Goal: Information Seeking & Learning: Find specific page/section

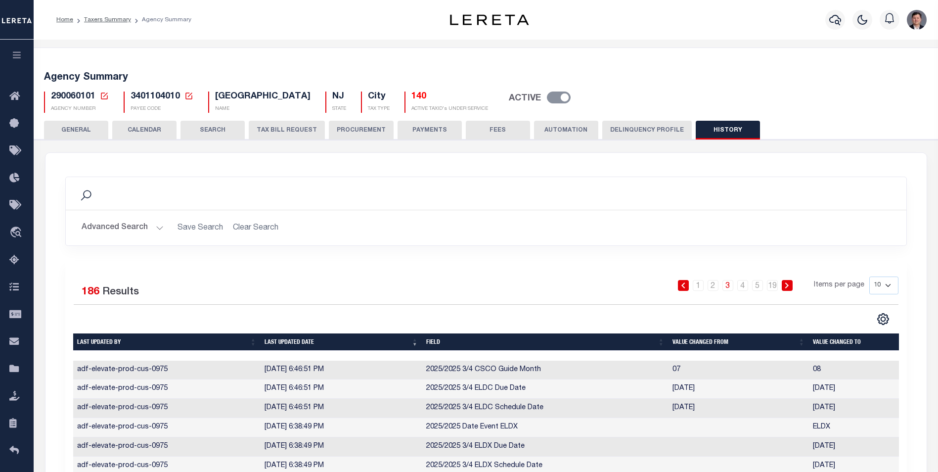
click at [104, 96] on icon at bounding box center [104, 95] width 7 height 7
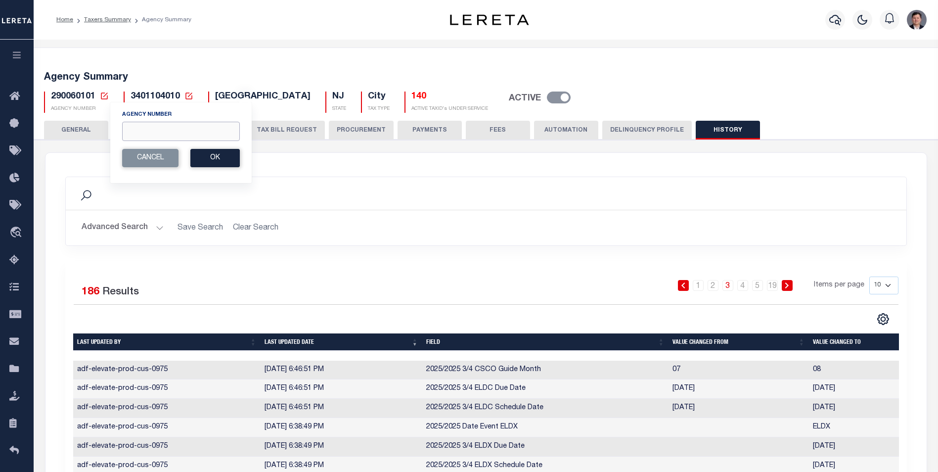
click at [138, 134] on input "Agency Number" at bounding box center [181, 131] width 118 height 19
click at [172, 130] on input "Agency Number" at bounding box center [181, 131] width 118 height 19
type input "310040101"
click at [214, 162] on button "Ok" at bounding box center [214, 158] width 49 height 18
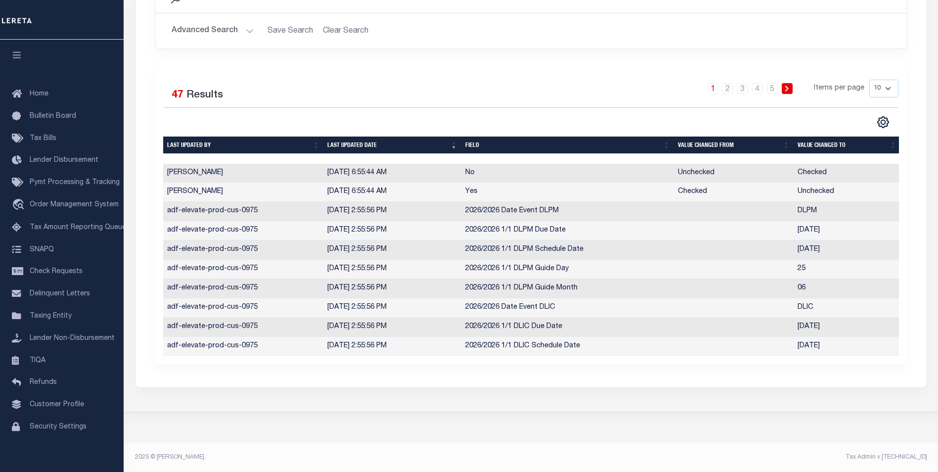
scroll to position [198, 0]
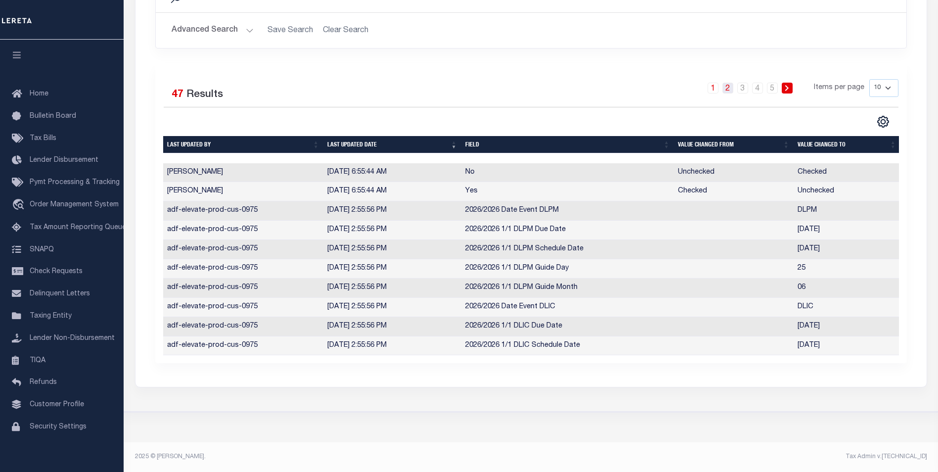
click at [727, 89] on link "2" at bounding box center [727, 88] width 11 height 11
click at [746, 89] on link "3" at bounding box center [742, 88] width 11 height 11
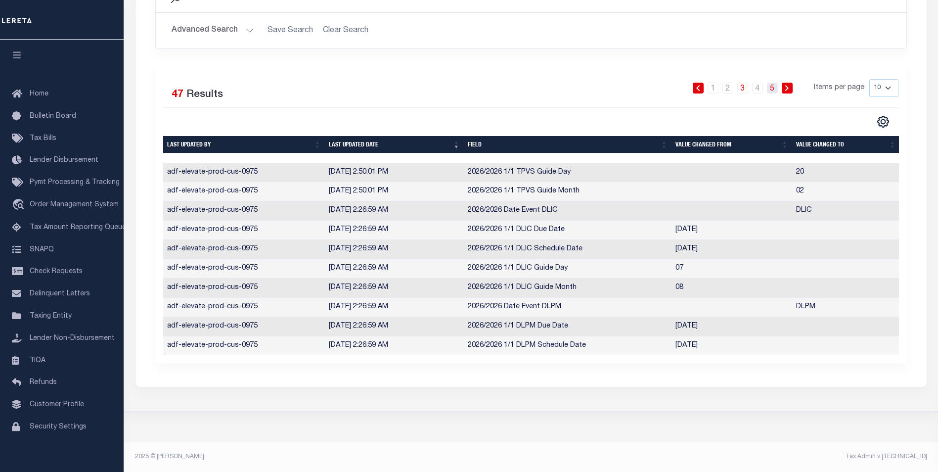
click at [771, 89] on link "5" at bounding box center [772, 88] width 11 height 11
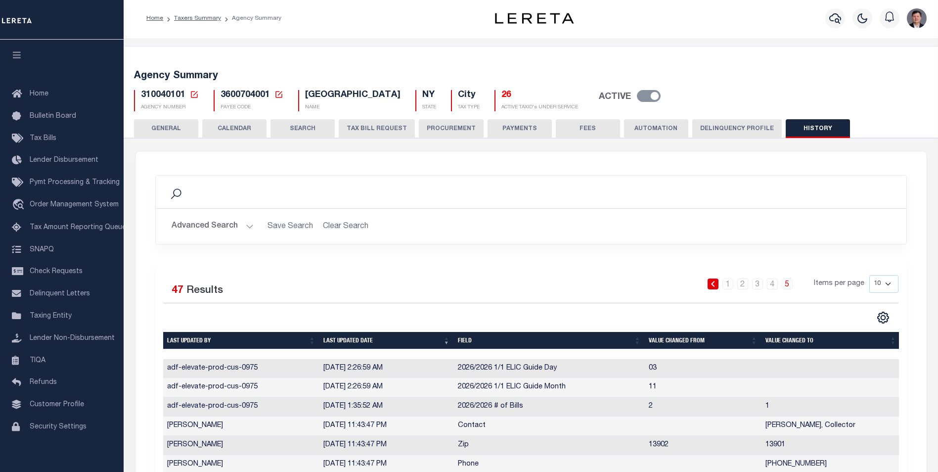
scroll to position [0, 0]
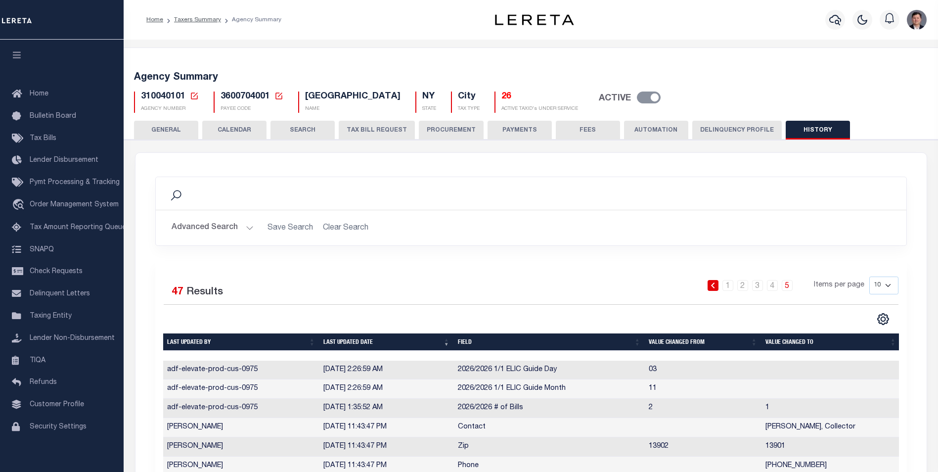
click at [232, 134] on button "CALENDAR" at bounding box center [234, 130] width 64 height 19
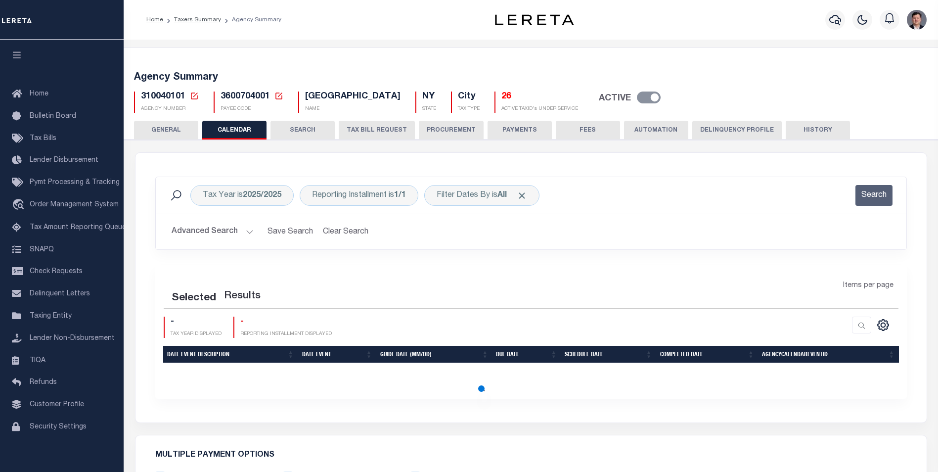
checkbox input "false"
type input "1"
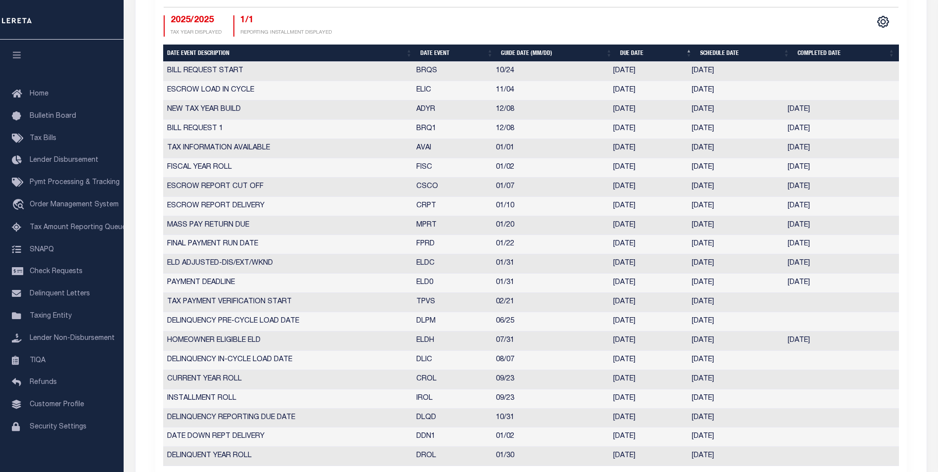
scroll to position [396, 0]
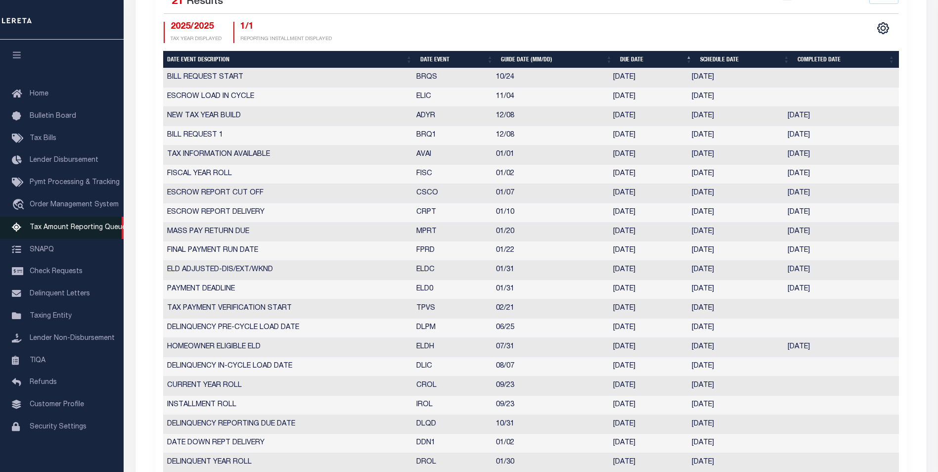
click at [63, 231] on span "Tax Amount Reporting Queue" at bounding box center [78, 227] width 96 height 7
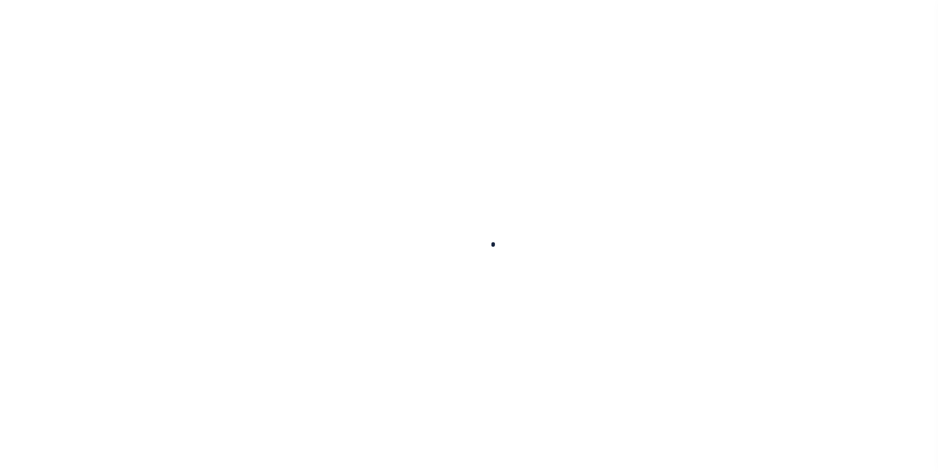
select select "100"
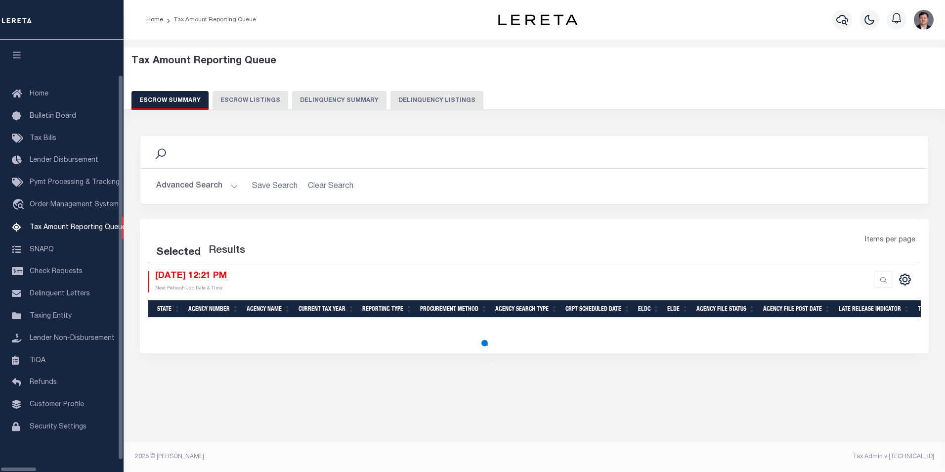
select select "100"
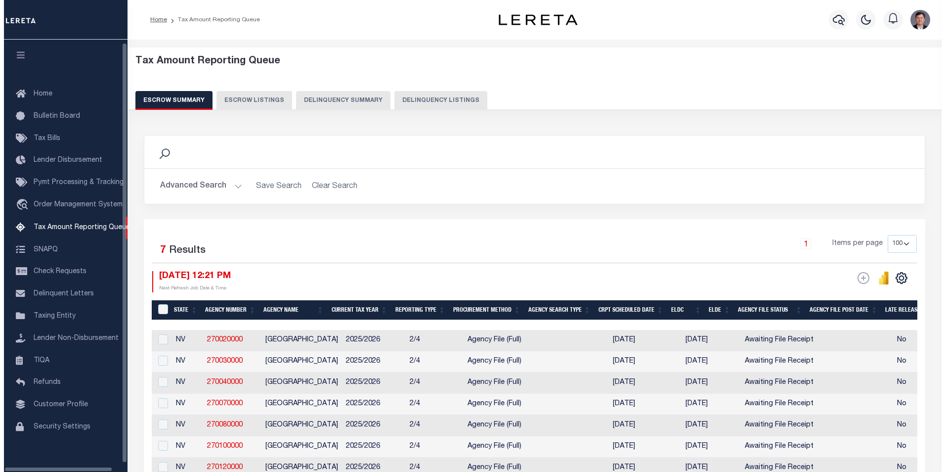
scroll to position [10, 0]
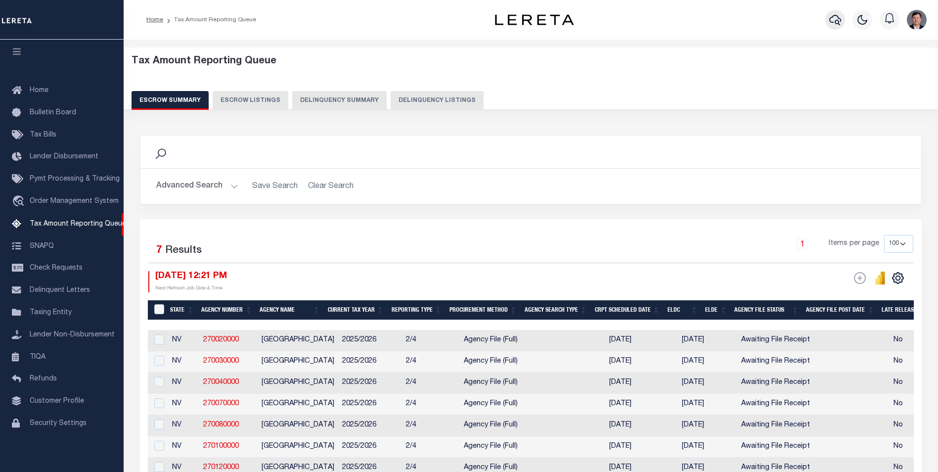
click at [833, 19] on icon "button" at bounding box center [835, 20] width 12 height 12
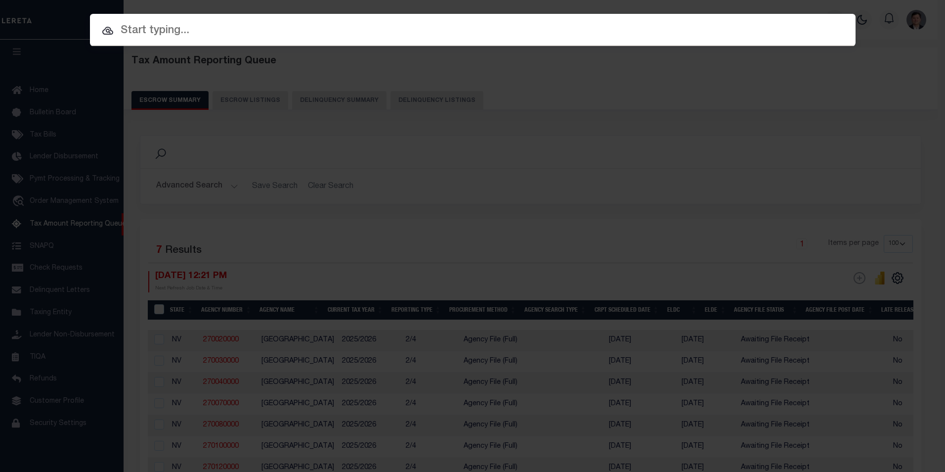
click at [139, 33] on input "text" at bounding box center [473, 30] width 766 height 17
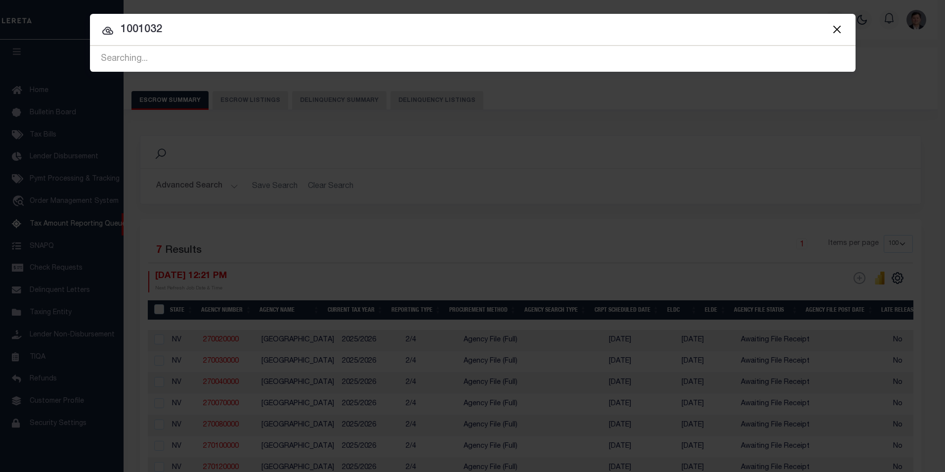
type input "10010320"
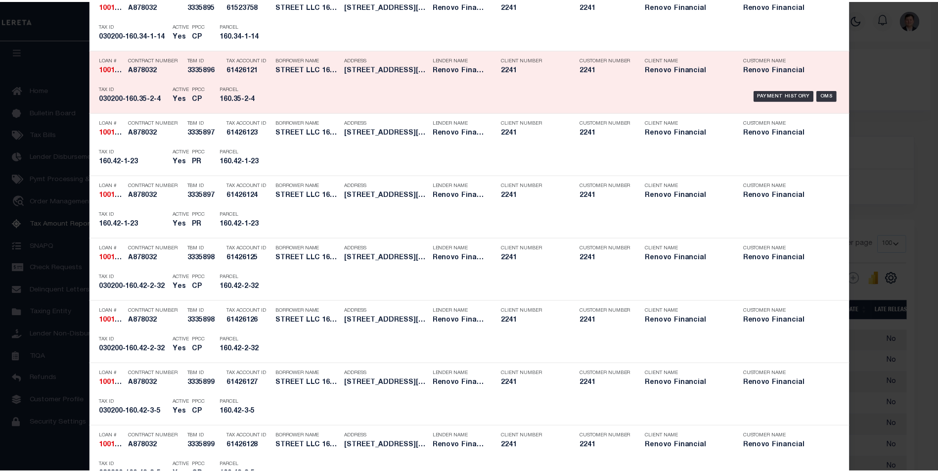
scroll to position [1533, 0]
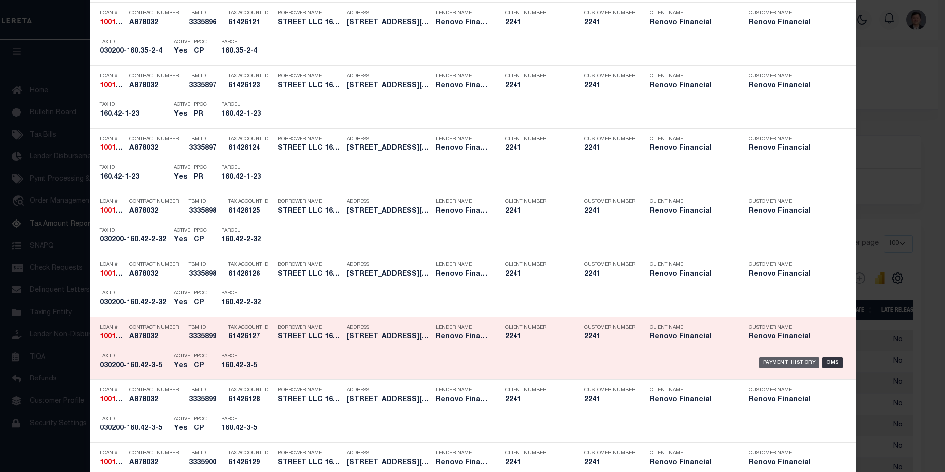
click at [782, 362] on div "Payment History" at bounding box center [790, 362] width 61 height 11
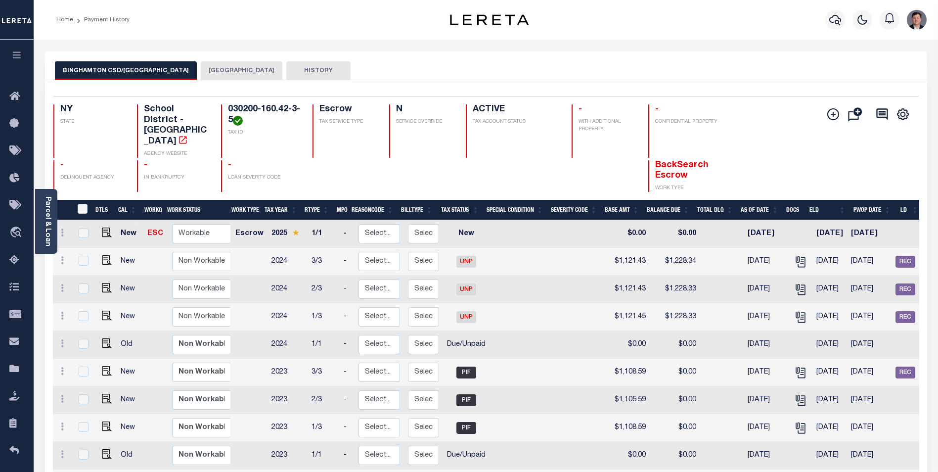
click at [213, 70] on button "[GEOGRAPHIC_DATA]" at bounding box center [242, 70] width 82 height 19
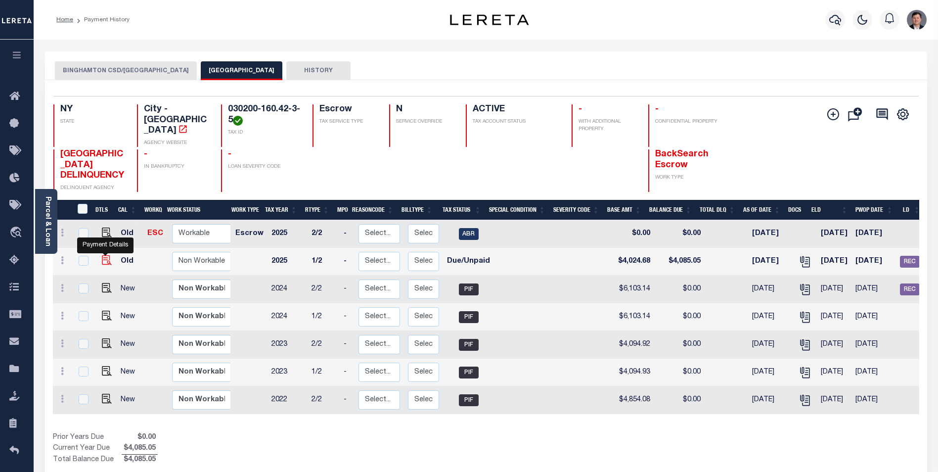
click at [103, 262] on img "" at bounding box center [107, 260] width 10 height 10
checkbox input "true"
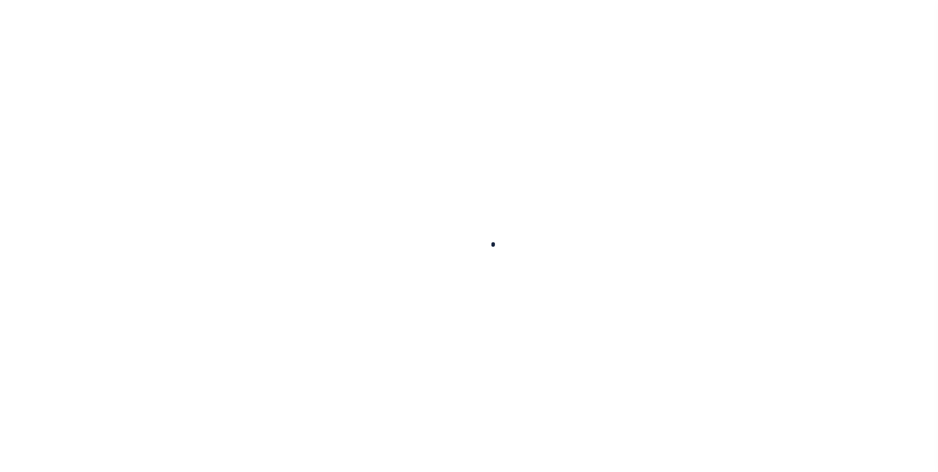
checkbox input "false"
type textarea "DNP LDID Batch #42774 Full year was reported on this installment"
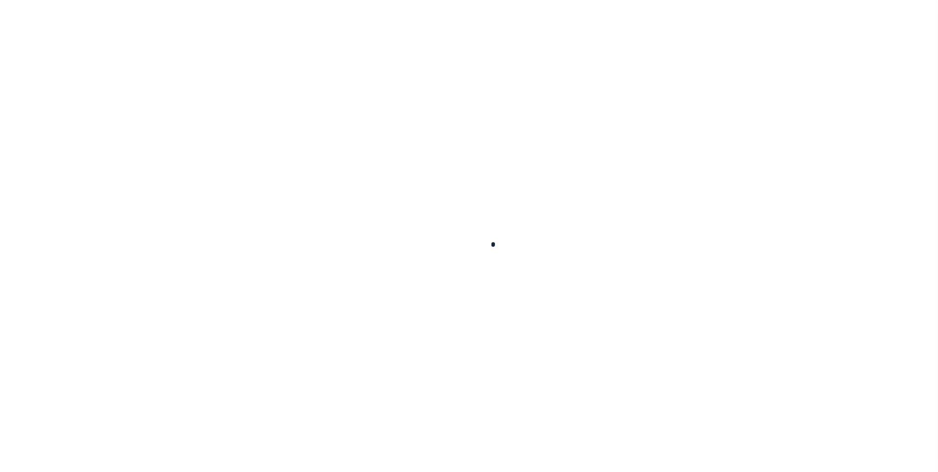
type input "101660"
type input "[DATE]"
select select "DUE"
type input "$4,024.68"
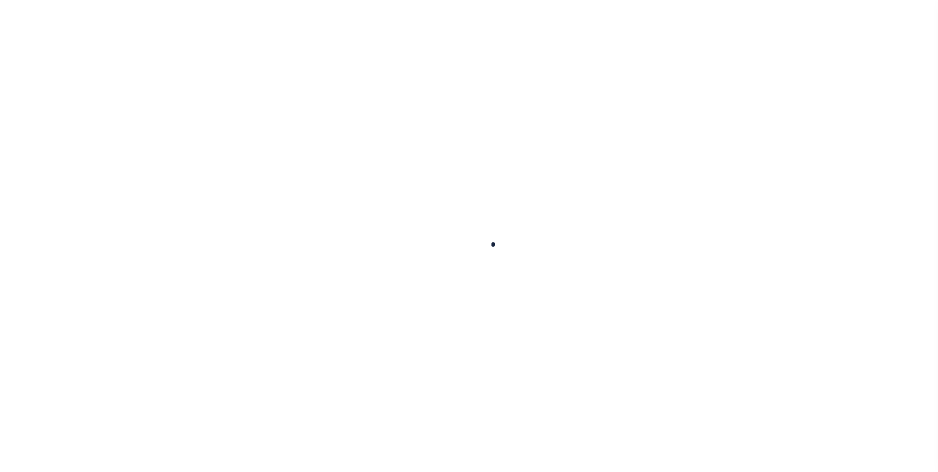
type input "$60.37"
type input "$4,085.05"
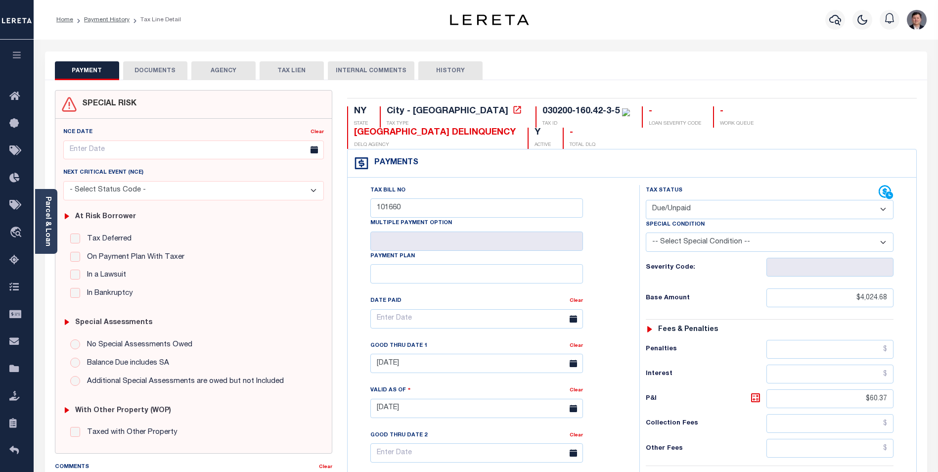
click at [436, 71] on button "HISTORY" at bounding box center [450, 70] width 64 height 19
select select "50"
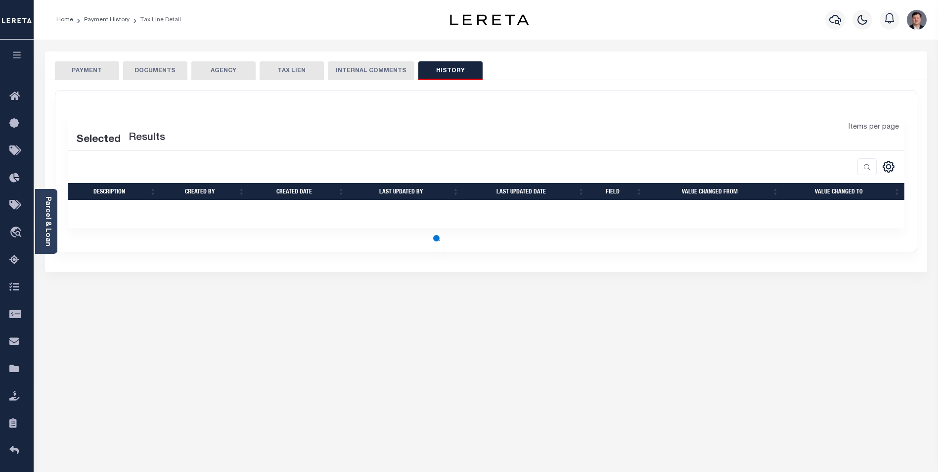
select select "50"
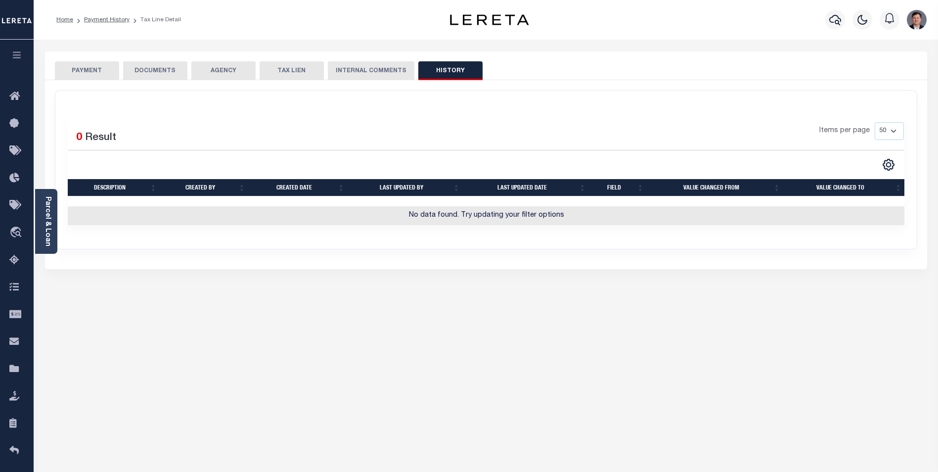
click at [97, 74] on button "PAYMENT" at bounding box center [87, 70] width 64 height 19
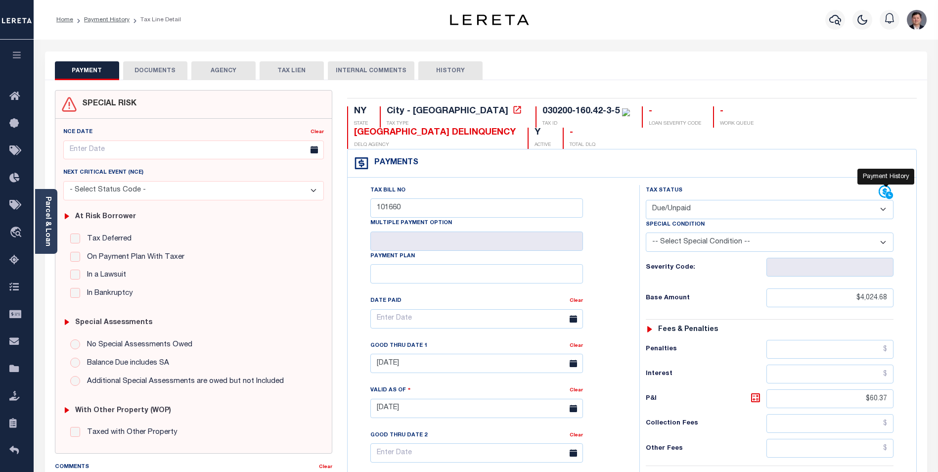
click at [882, 191] on icon at bounding box center [886, 192] width 15 height 15
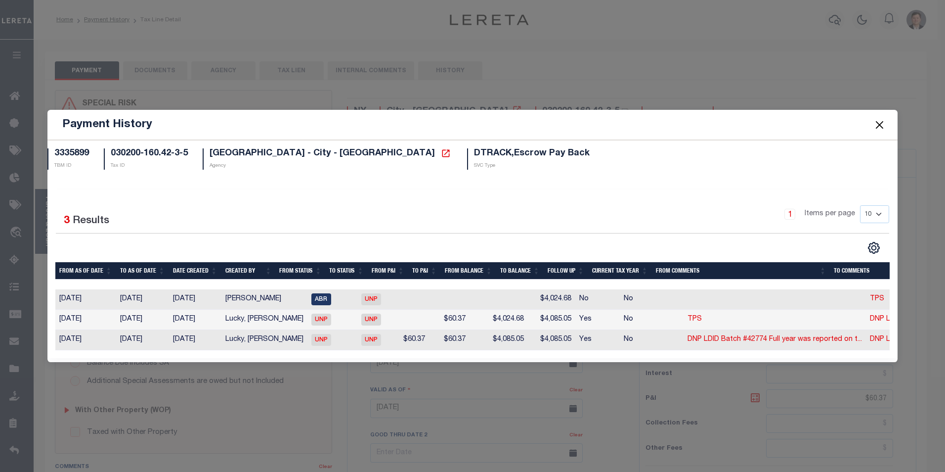
click at [880, 120] on button "Close" at bounding box center [879, 124] width 13 height 13
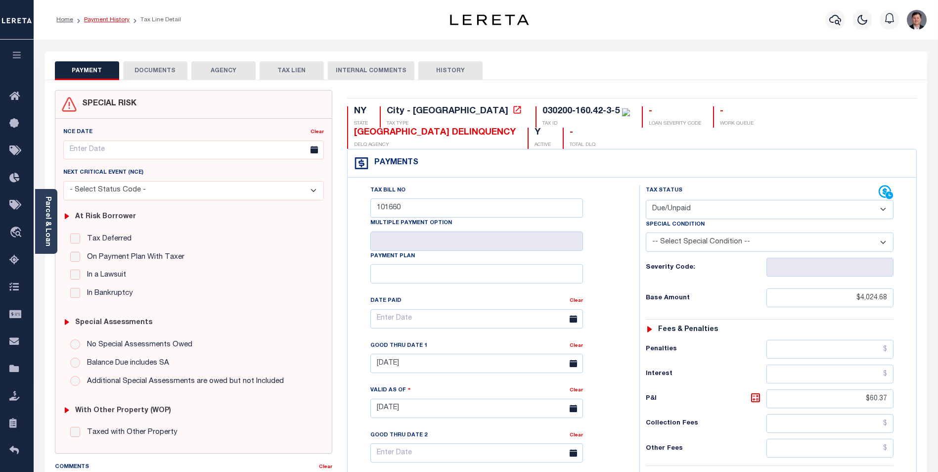
click at [106, 17] on link "Payment History" at bounding box center [106, 20] width 45 height 6
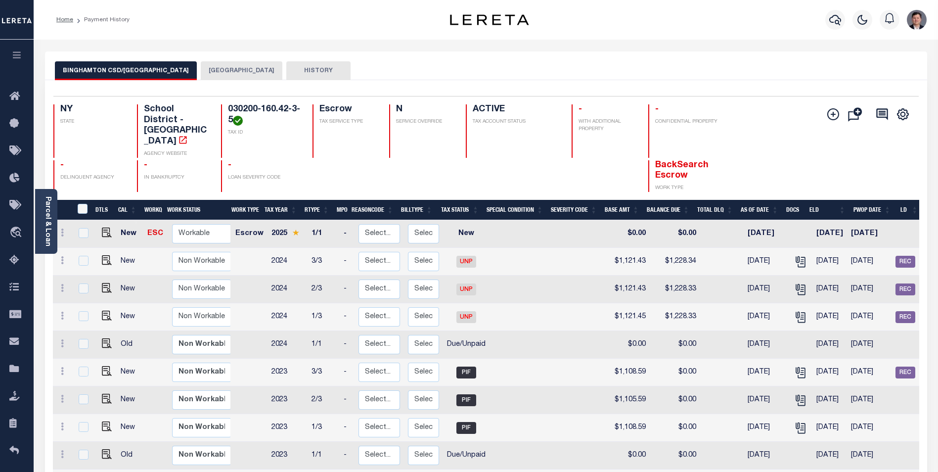
click at [231, 71] on button "BINGHAMTON CITY" at bounding box center [242, 70] width 82 height 19
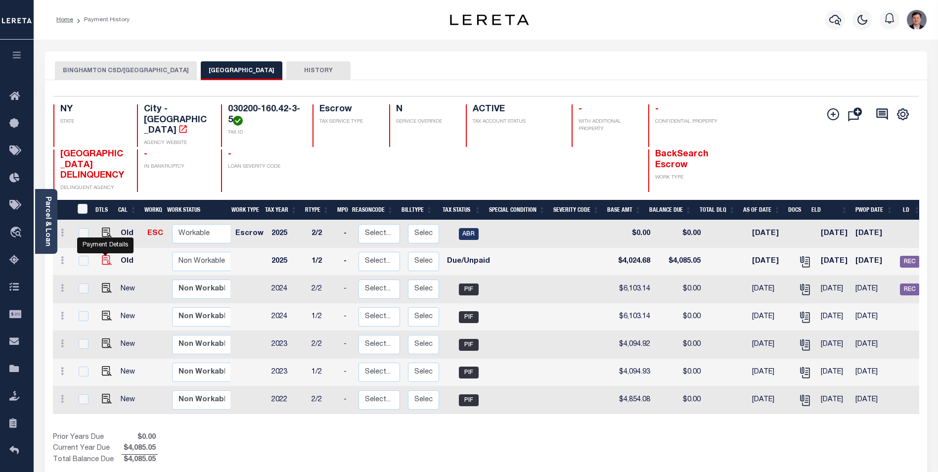
click at [107, 263] on img "" at bounding box center [107, 260] width 10 height 10
checkbox input "true"
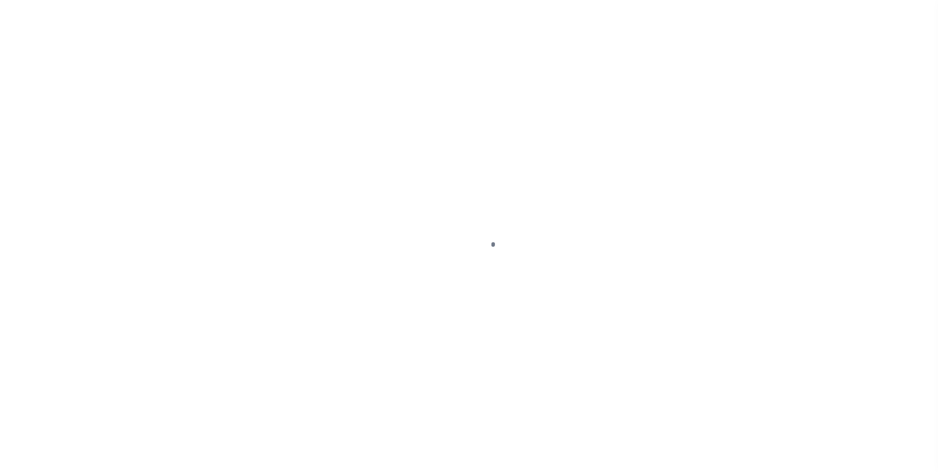
select select "DUE"
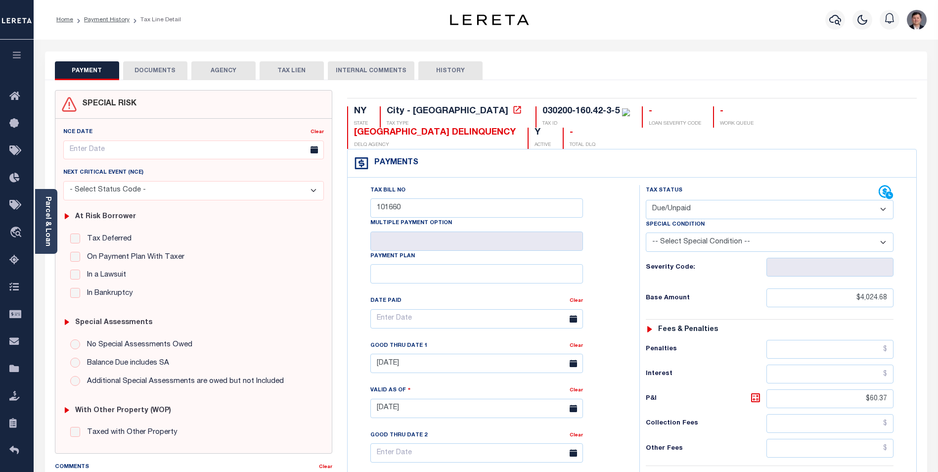
click at [438, 68] on button "HISTORY" at bounding box center [450, 70] width 64 height 19
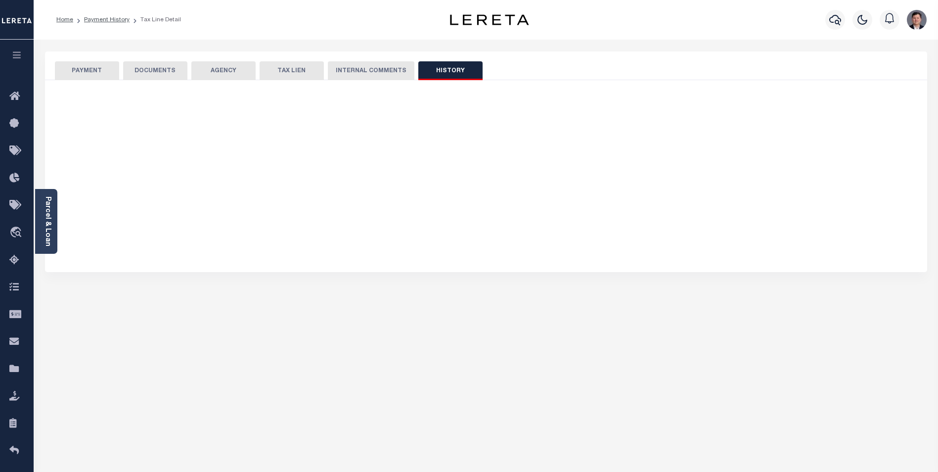
select select "50"
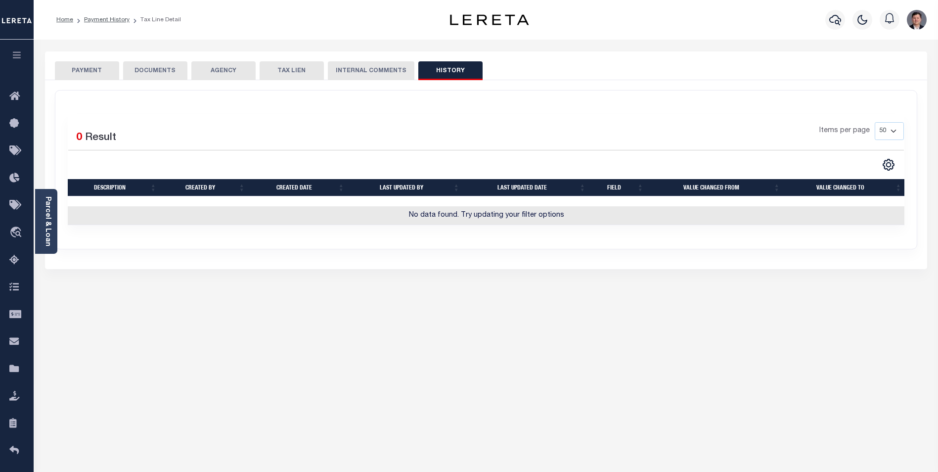
click at [90, 68] on button "PAYMENT" at bounding box center [87, 70] width 64 height 19
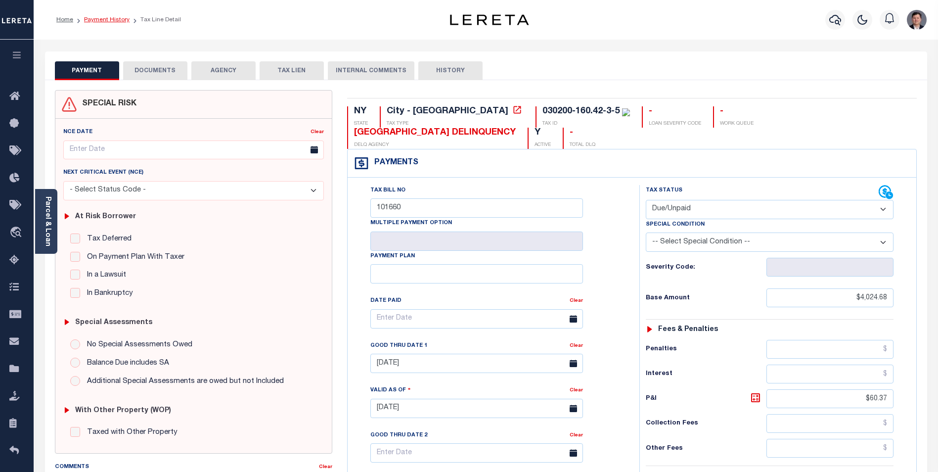
click at [106, 20] on link "Payment History" at bounding box center [106, 20] width 45 height 6
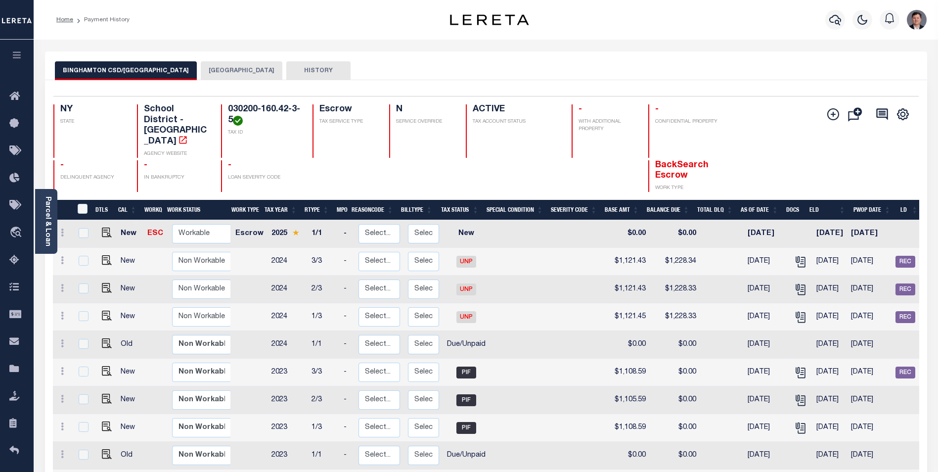
click at [222, 68] on button "BINGHAMTON CITY" at bounding box center [242, 70] width 82 height 19
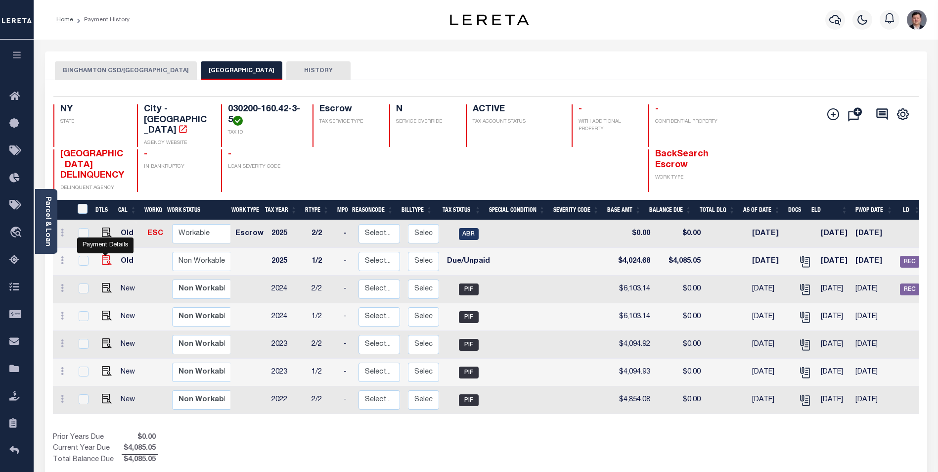
click at [102, 261] on img "" at bounding box center [107, 260] width 10 height 10
checkbox input "true"
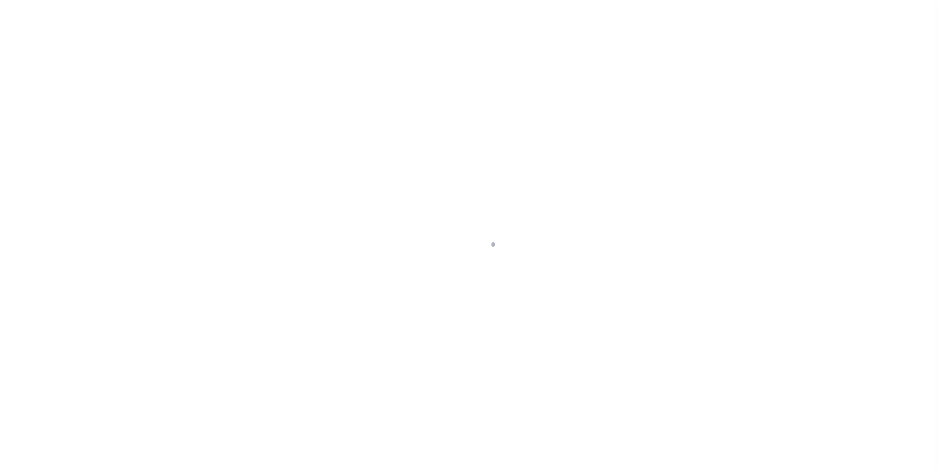
select select "DUE"
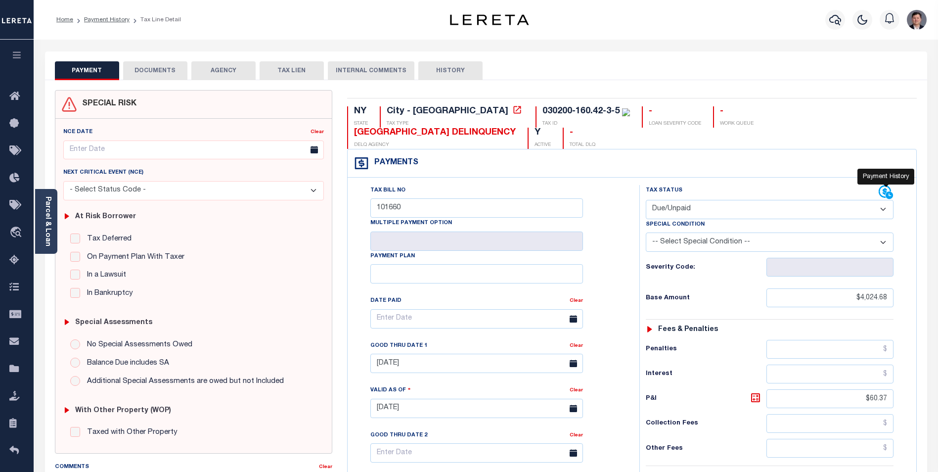
click at [890, 192] on icon at bounding box center [890, 195] width 8 height 8
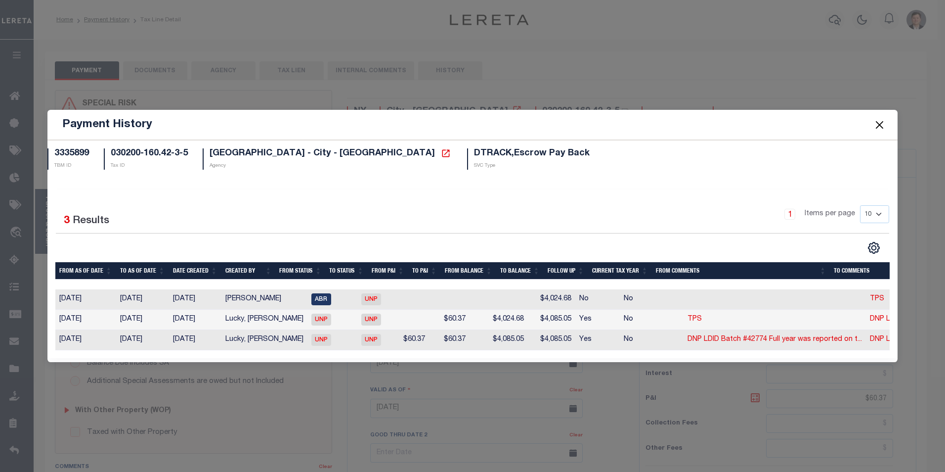
click at [881, 124] on button "Close" at bounding box center [879, 124] width 13 height 13
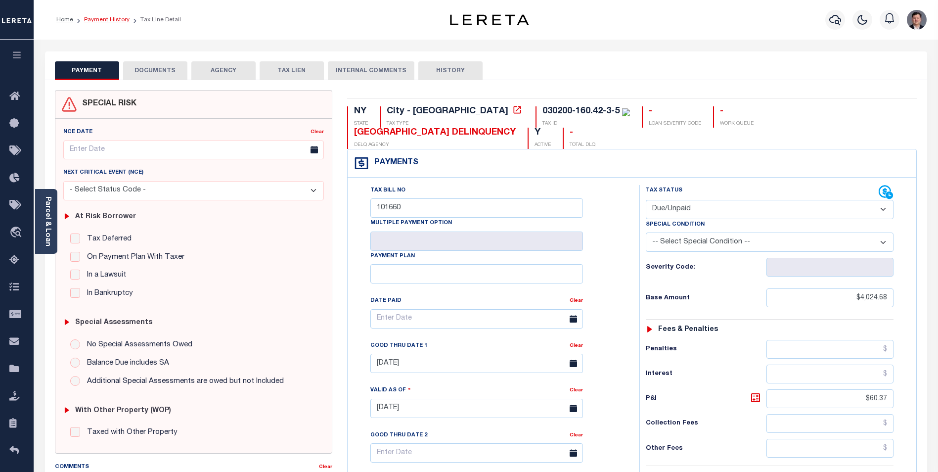
click at [103, 19] on link "Payment History" at bounding box center [106, 20] width 45 height 6
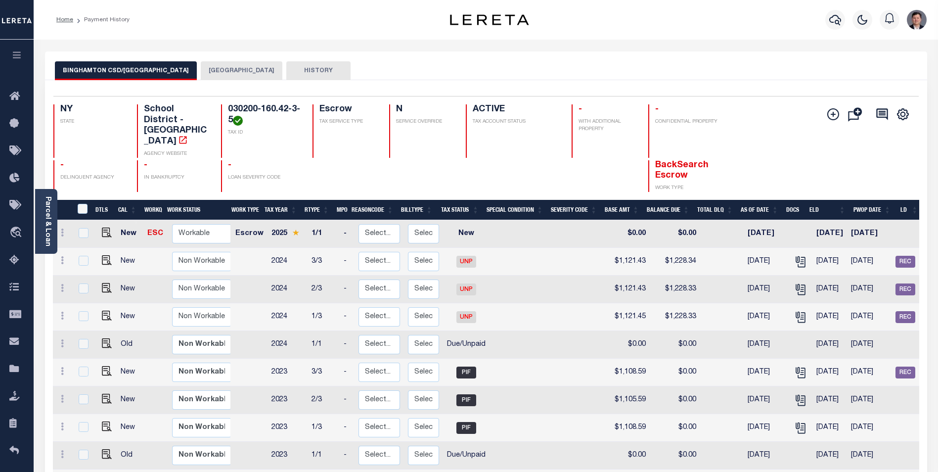
click at [219, 73] on button "[GEOGRAPHIC_DATA]" at bounding box center [242, 70] width 82 height 19
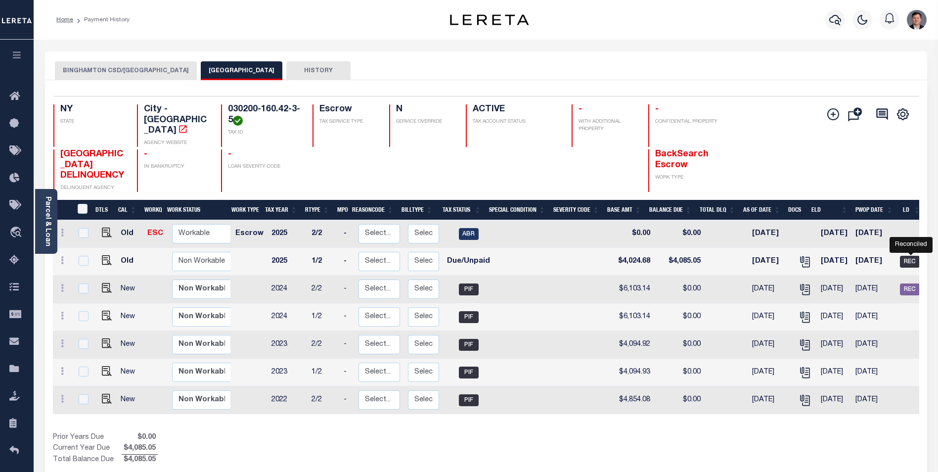
click at [914, 263] on span "REC" at bounding box center [910, 262] width 20 height 12
checkbox input "true"
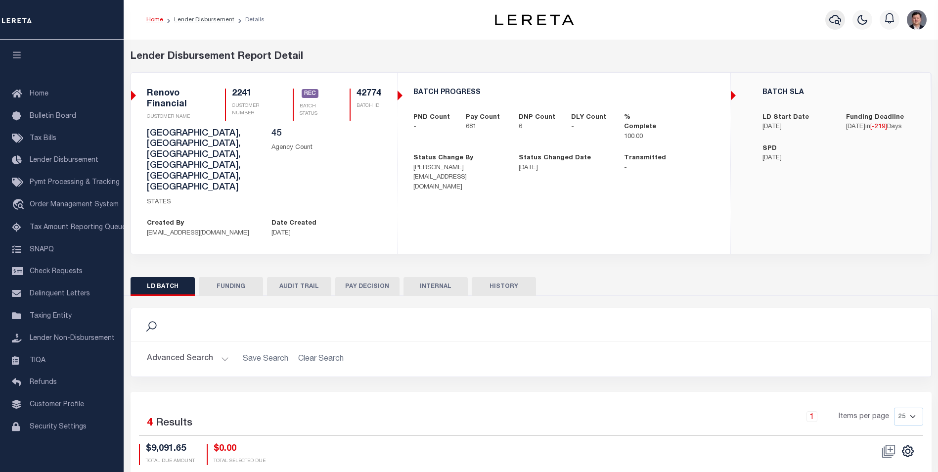
click at [834, 21] on icon "button" at bounding box center [835, 20] width 12 height 12
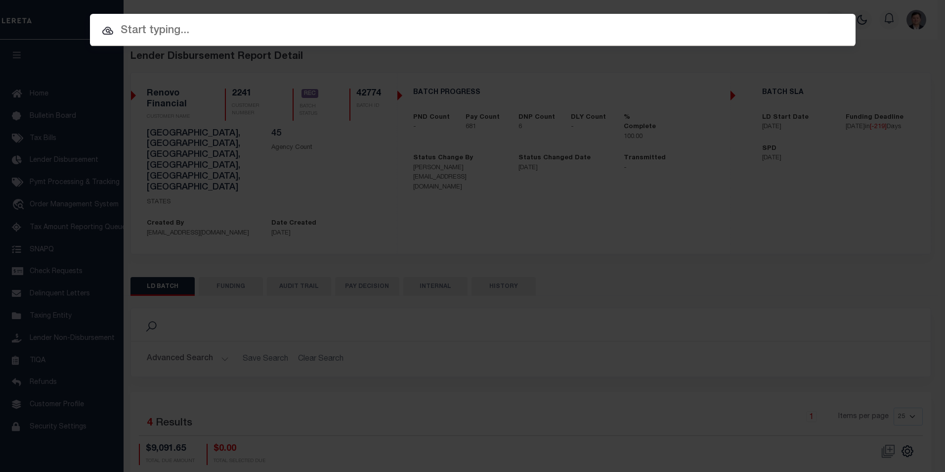
click at [161, 29] on input "text" at bounding box center [473, 30] width 766 height 17
paste input "10021537"
type input "10021537"
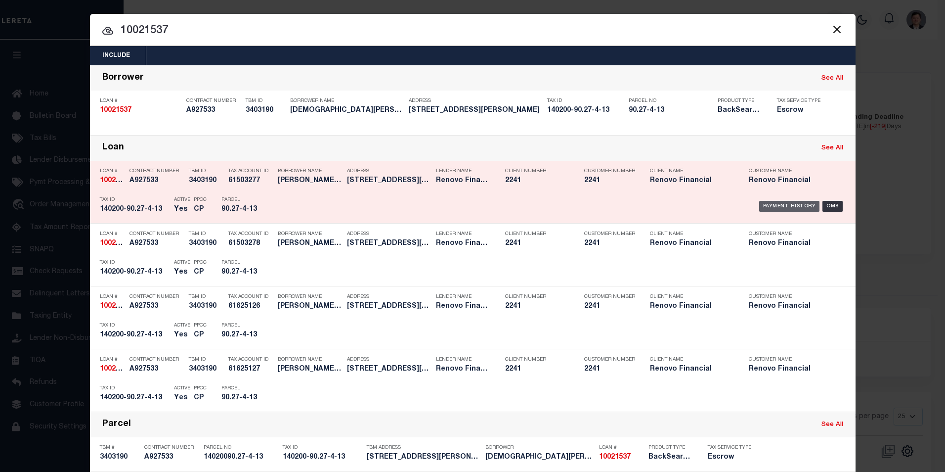
click at [781, 205] on div "Payment History" at bounding box center [790, 206] width 61 height 11
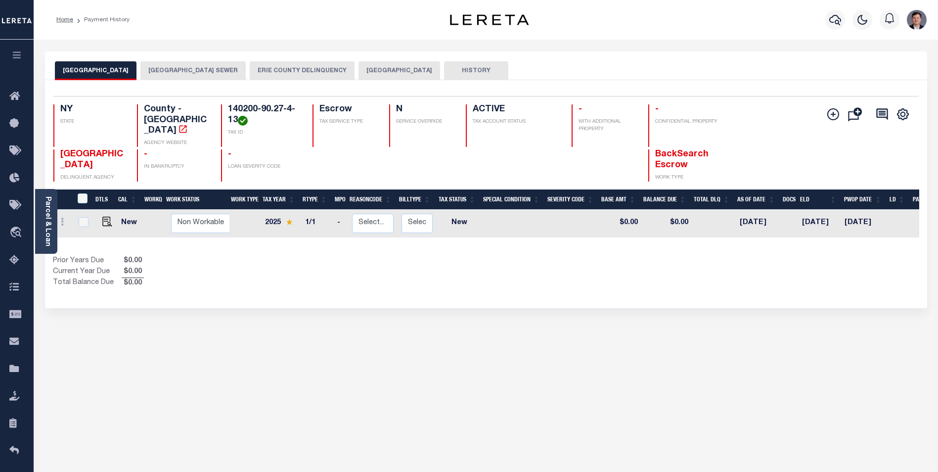
click at [401, 70] on button "[GEOGRAPHIC_DATA]" at bounding box center [400, 70] width 82 height 19
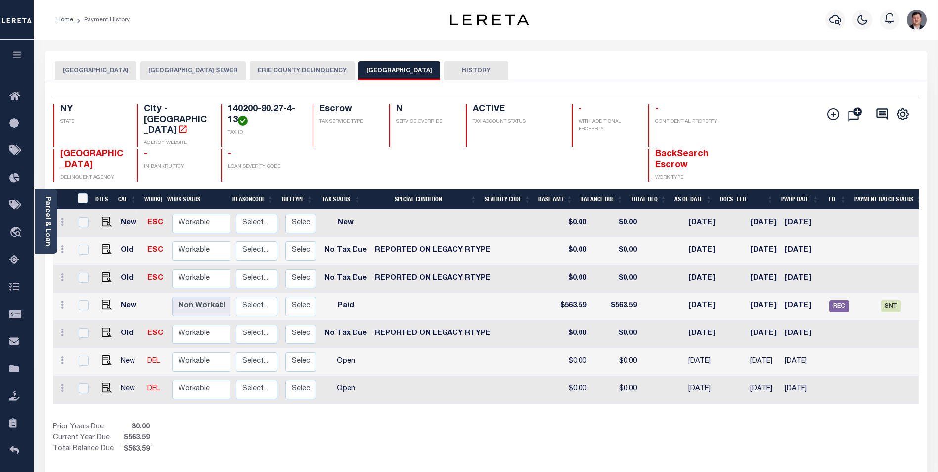
scroll to position [0, 171]
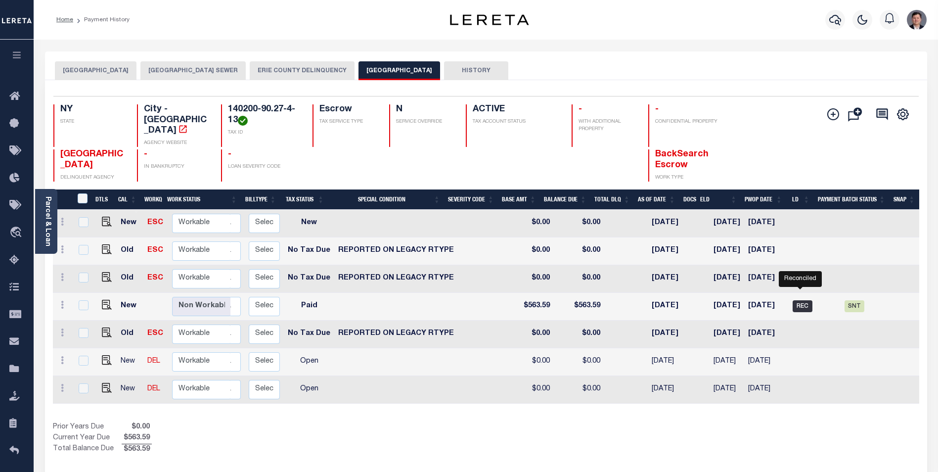
click at [802, 300] on span "REC" at bounding box center [803, 306] width 20 height 12
checkbox input "true"
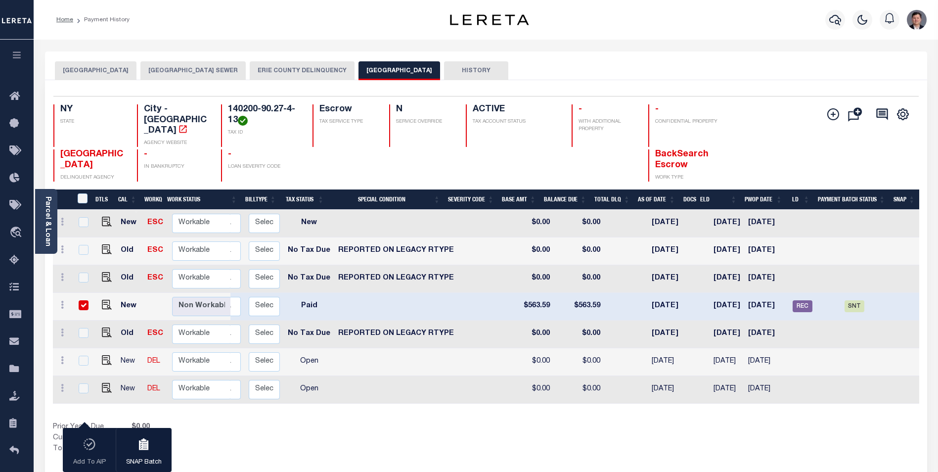
click at [324, 225] on td "New" at bounding box center [309, 224] width 50 height 28
checkbox input "true"
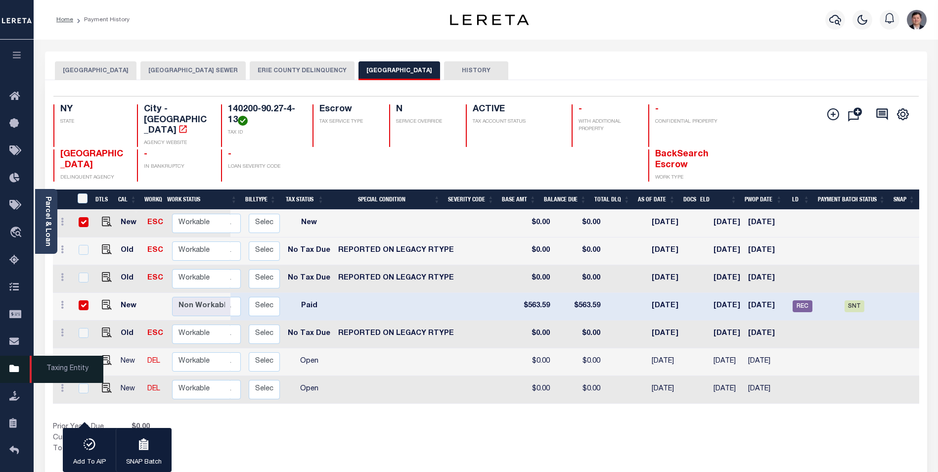
click at [14, 369] on icon at bounding box center [17, 369] width 16 height 12
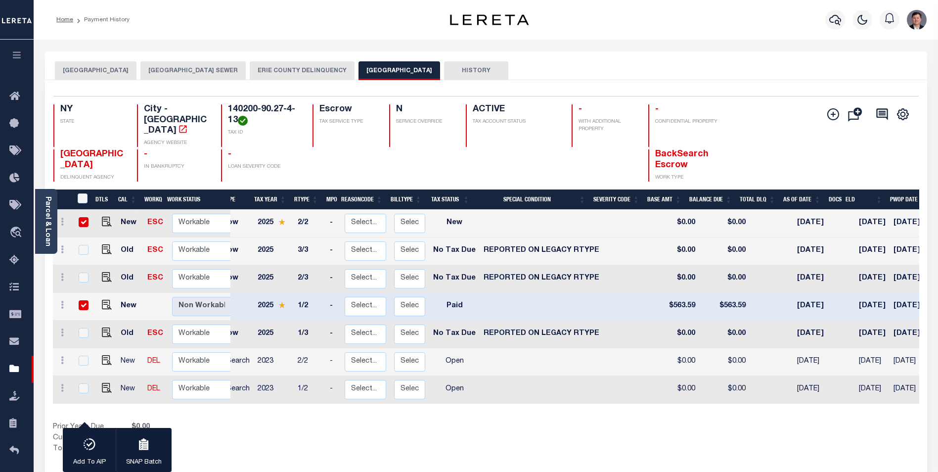
scroll to position [0, 0]
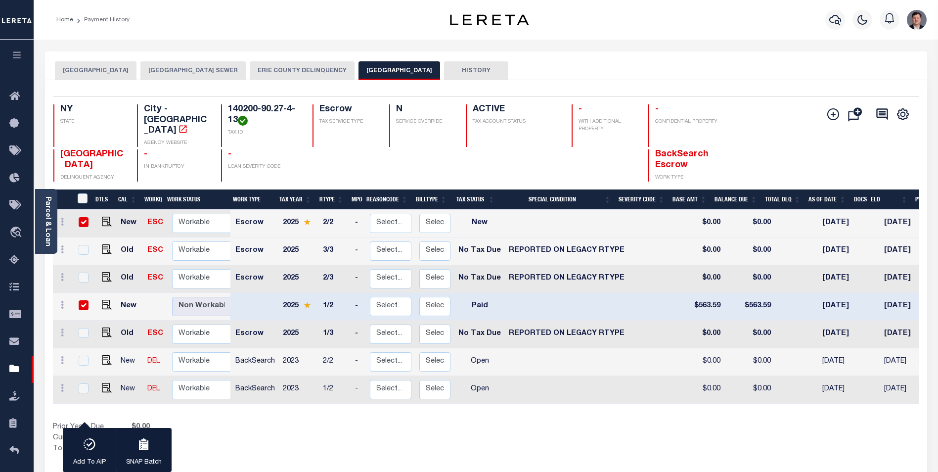
click at [558, 441] on div "Show Tax Lines before Bill Release Date Prior Years Due $0.00 Current Year Due …" at bounding box center [486, 438] width 866 height 33
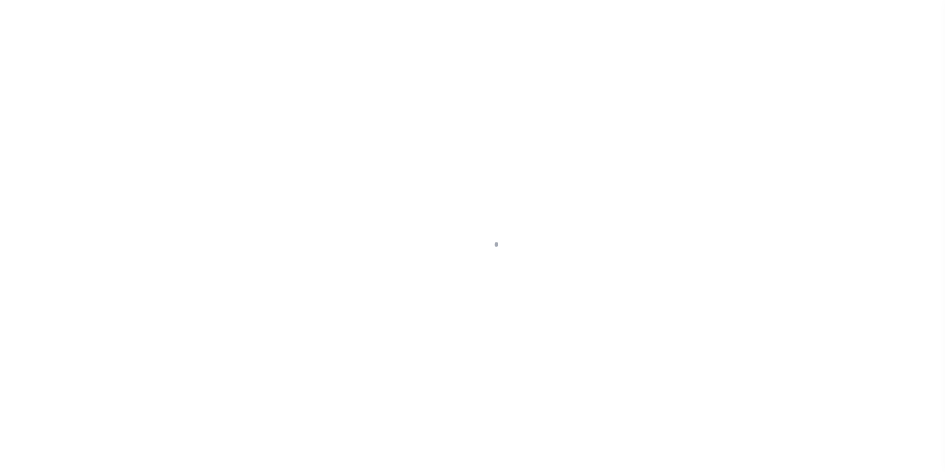
scroll to position [10, 0]
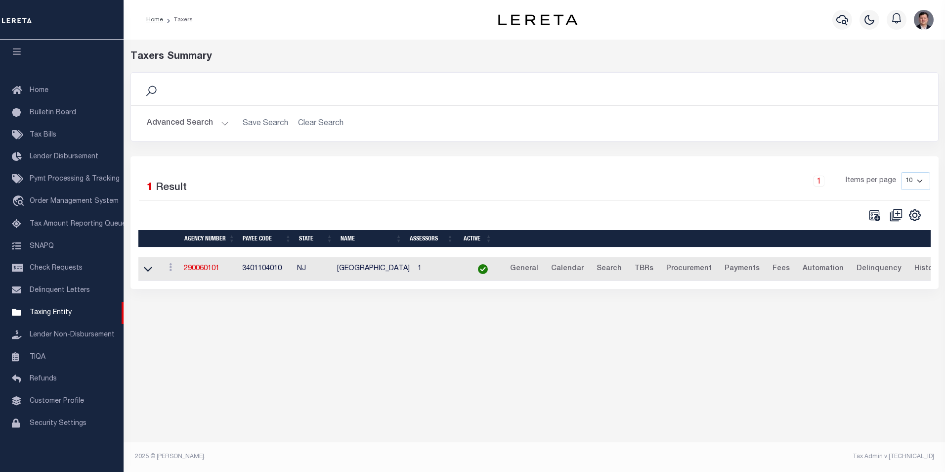
click at [224, 129] on button "Advanced Search" at bounding box center [188, 123] width 82 height 19
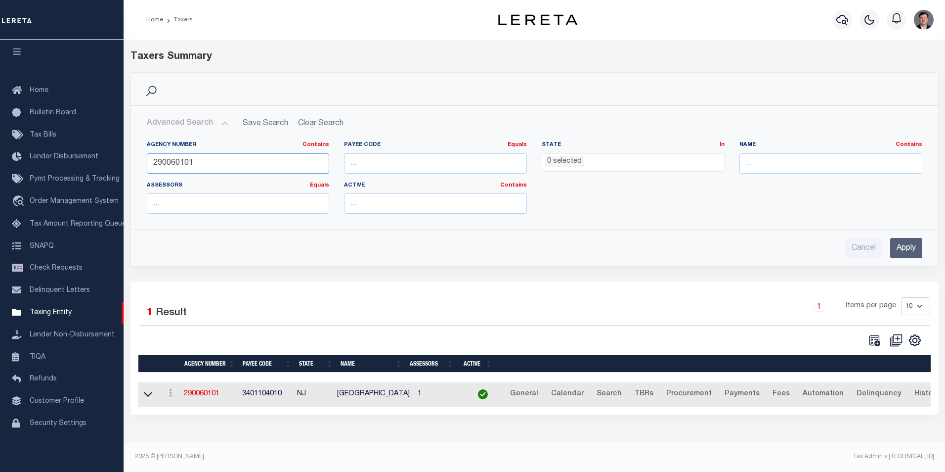
drag, startPoint x: 206, startPoint y: 167, endPoint x: 134, endPoint y: 167, distance: 72.7
click at [134, 167] on div "Agency Number Contains Contains Is 290060101 Payee Code Equals Equals Is Not Eq…" at bounding box center [535, 177] width 807 height 89
type input "310150101"
click at [897, 248] on input "Apply" at bounding box center [907, 248] width 32 height 20
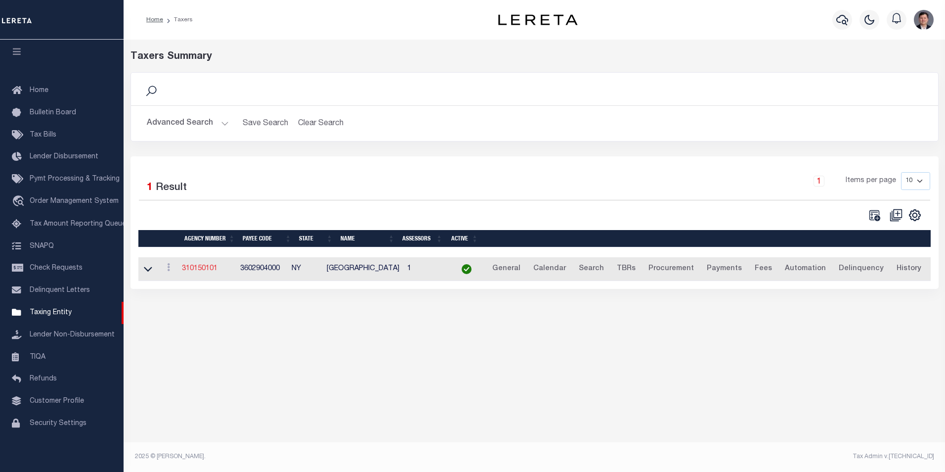
click at [197, 267] on link "310150101" at bounding box center [200, 268] width 36 height 7
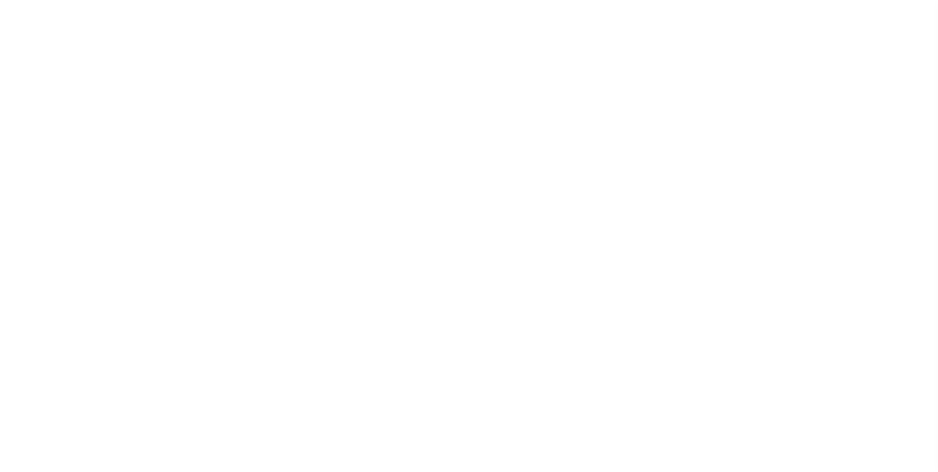
select select
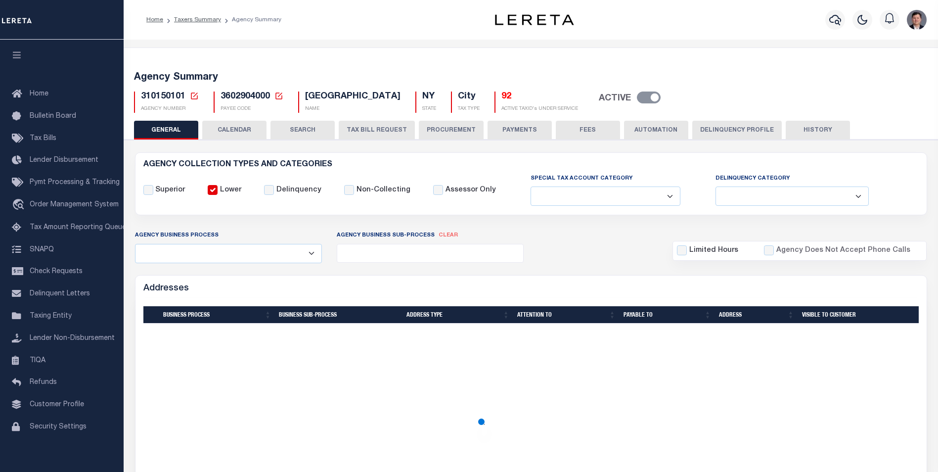
click at [235, 130] on button "CALENDAR" at bounding box center [234, 130] width 64 height 19
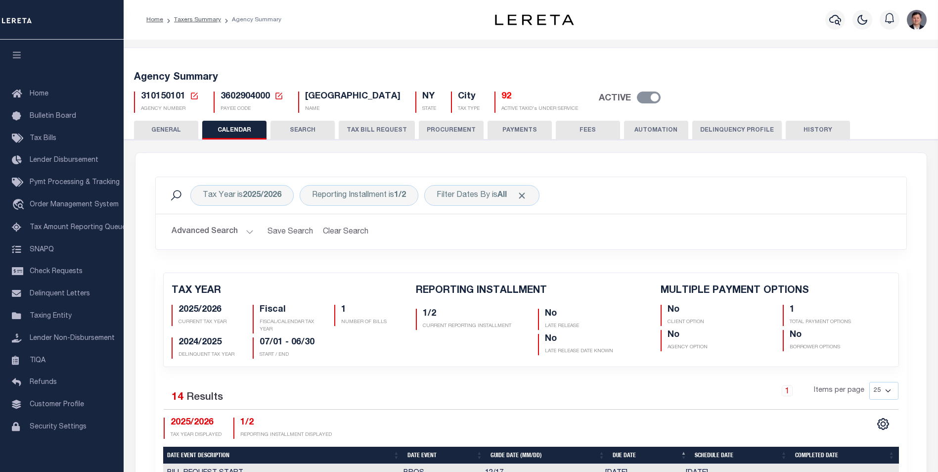
checkbox input "false"
type input "1"
click at [399, 198] on b "1/2" at bounding box center [400, 195] width 12 height 8
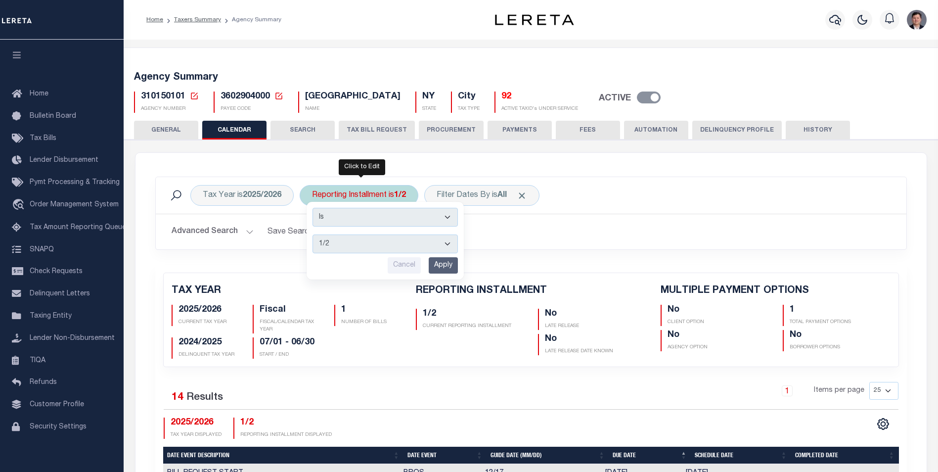
click at [447, 245] on select "1/2 2/2" at bounding box center [385, 243] width 145 height 19
click at [612, 233] on h2 "Advanced Search Save Search Clear Search" at bounding box center [531, 231] width 735 height 19
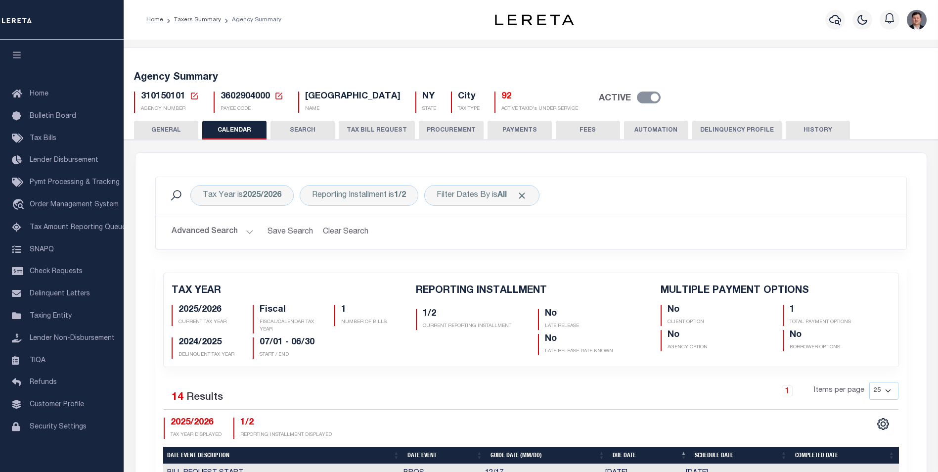
click at [815, 132] on button "HISTORY" at bounding box center [818, 130] width 64 height 19
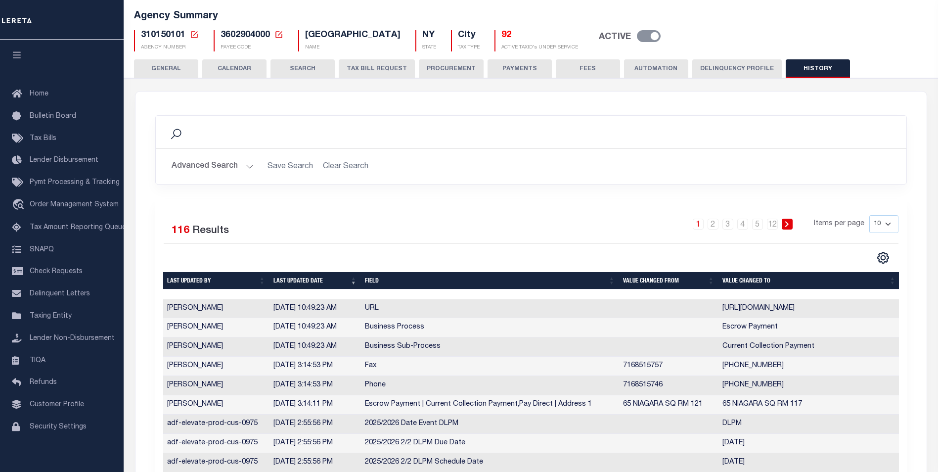
scroll to position [148, 0]
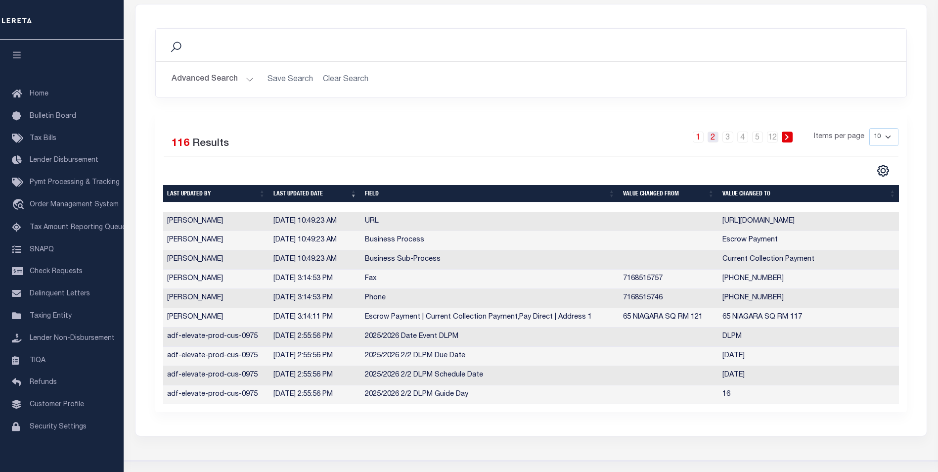
click at [712, 137] on link "2" at bounding box center [713, 137] width 11 height 11
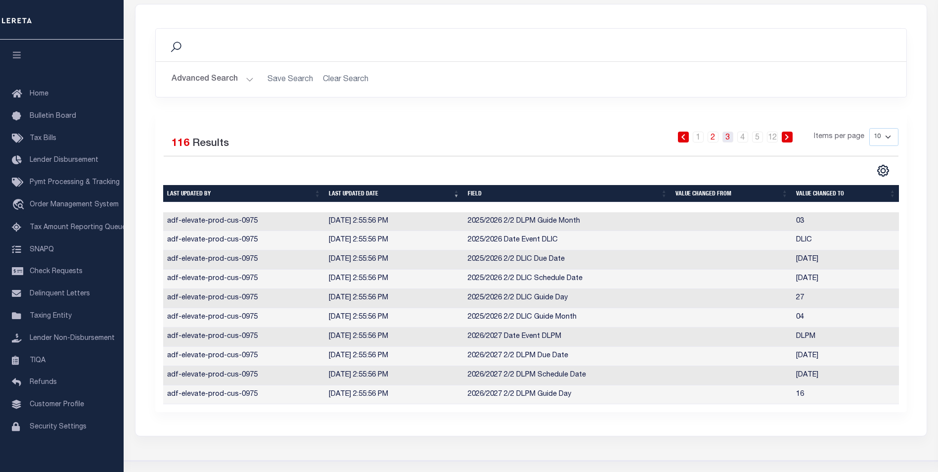
click at [727, 140] on link "3" at bounding box center [727, 137] width 11 height 11
click at [743, 141] on link "4" at bounding box center [742, 137] width 11 height 11
click at [761, 141] on link "5" at bounding box center [757, 137] width 11 height 11
click at [771, 141] on link "12" at bounding box center [772, 137] width 11 height 11
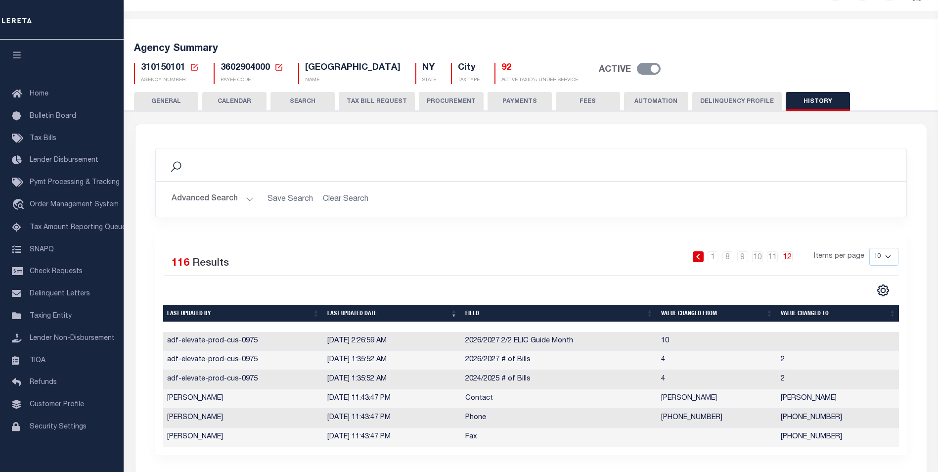
scroll to position [0, 0]
